Goal: Find specific page/section: Find specific page/section

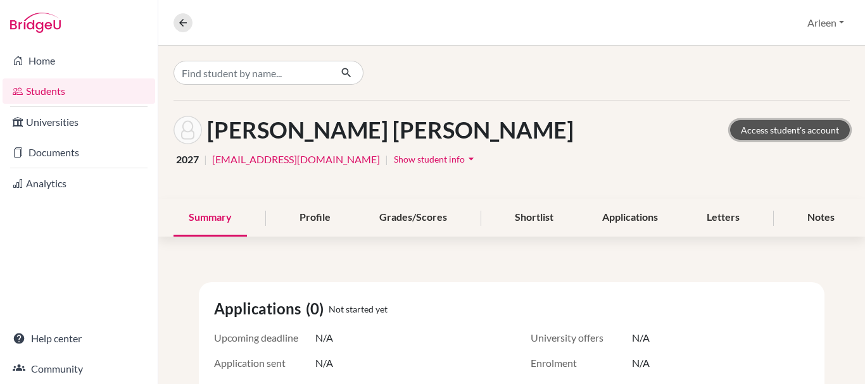
click at [756, 127] on link "Access student's account" at bounding box center [790, 130] width 120 height 20
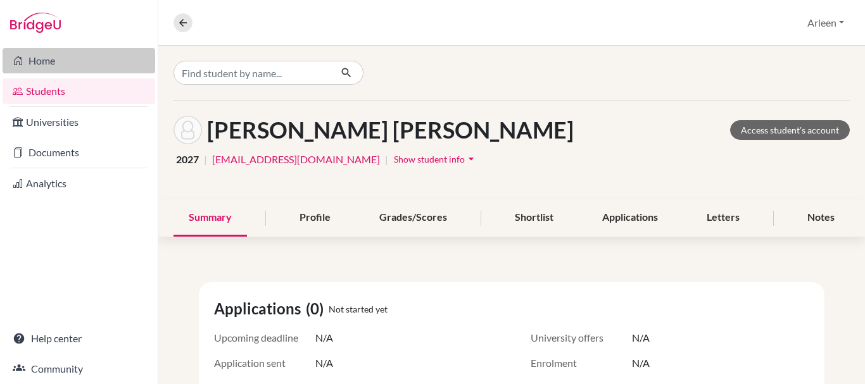
click at [47, 66] on link "Home" at bounding box center [79, 60] width 153 height 25
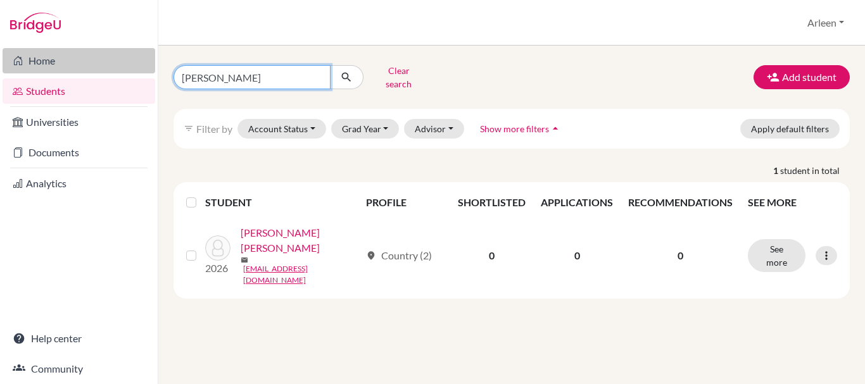
drag, startPoint x: 278, startPoint y: 74, endPoint x: 49, endPoint y: 73, distance: 229.1
click at [49, 73] on div "Home Students Universities Documents Analytics Help center Community Students o…" at bounding box center [432, 192] width 865 height 384
type input "[PERSON_NAME]"
click button "submit" at bounding box center [347, 77] width 34 height 24
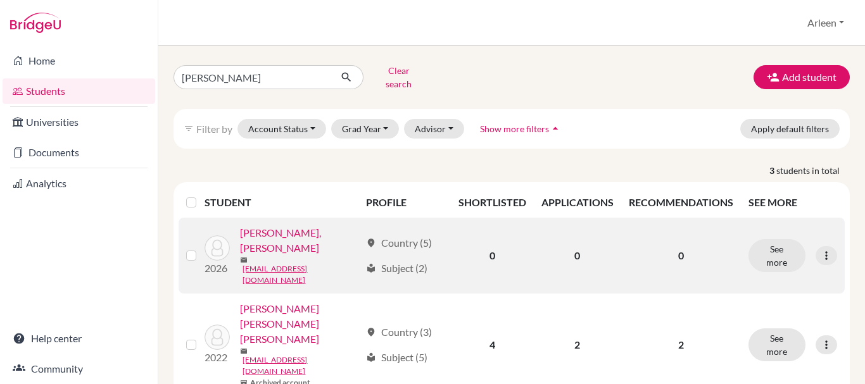
scroll to position [41, 0]
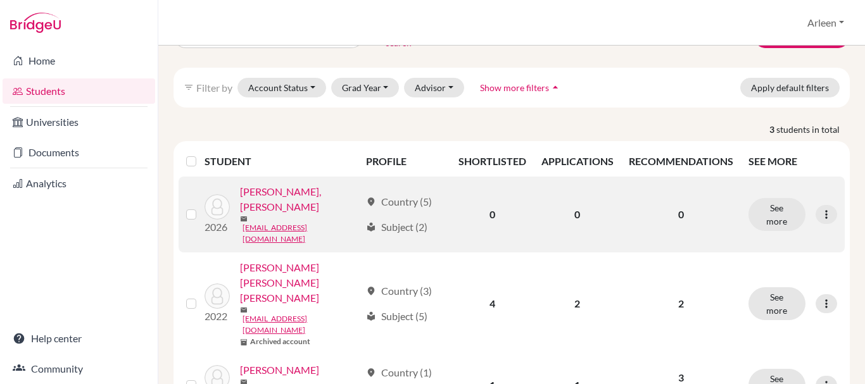
click at [311, 184] on link "[PERSON_NAME], [PERSON_NAME]" at bounding box center [300, 199] width 120 height 30
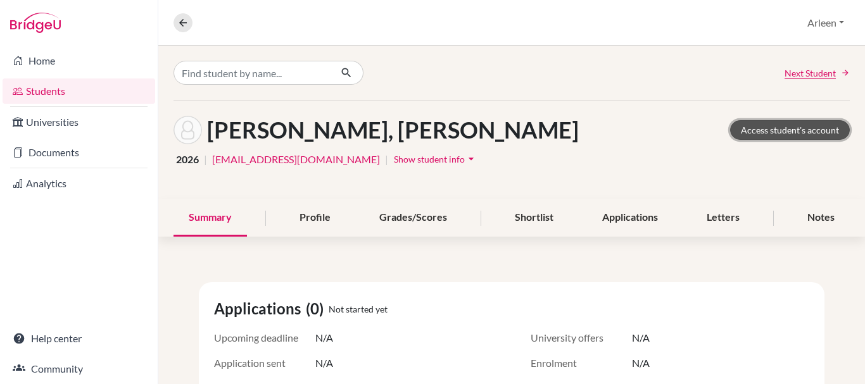
click at [780, 124] on link "Access student's account" at bounding box center [790, 130] width 120 height 20
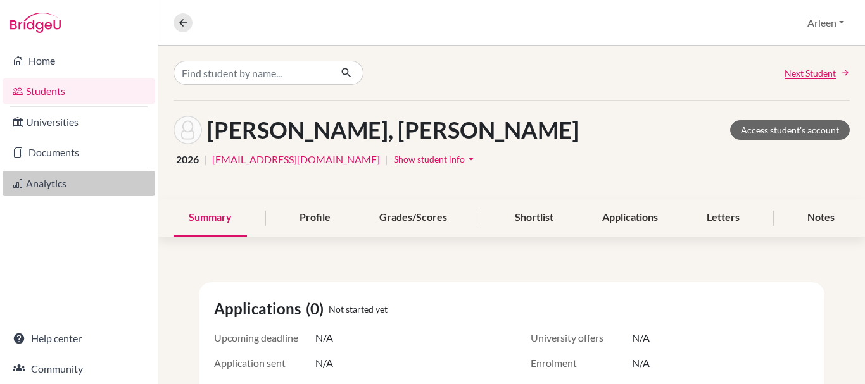
click at [58, 182] on link "Analytics" at bounding box center [79, 183] width 153 height 25
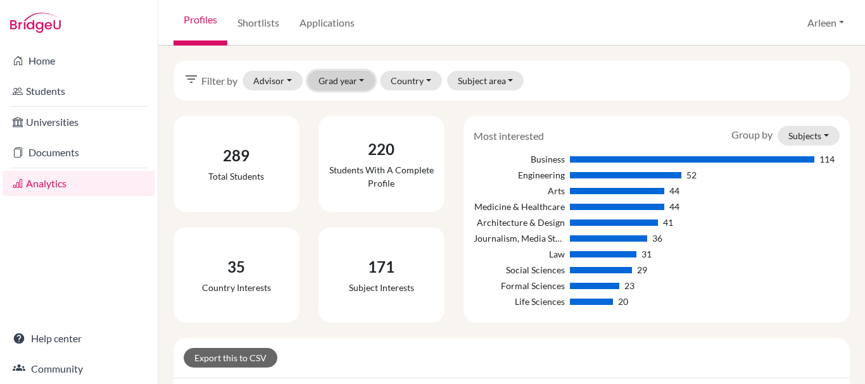
click at [351, 83] on button "Grad year" at bounding box center [342, 81] width 68 height 20
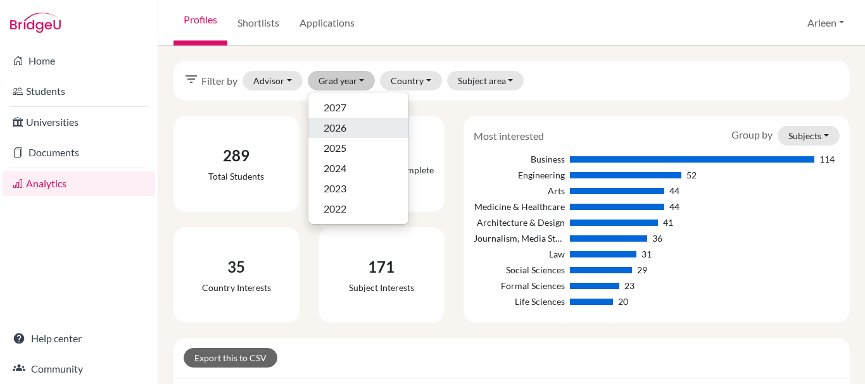
click at [356, 132] on div "2026" at bounding box center [358, 127] width 70 height 15
